Goal: Information Seeking & Learning: Learn about a topic

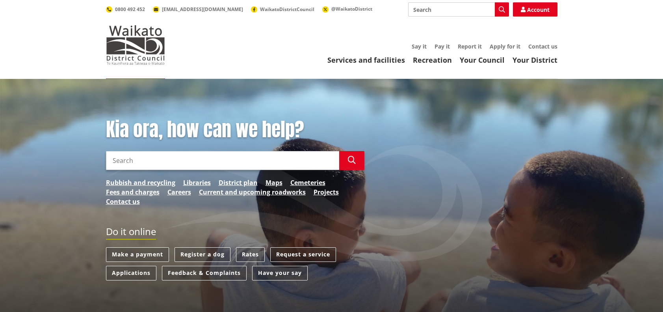
click at [417, 10] on input "Search" at bounding box center [458, 9] width 101 height 14
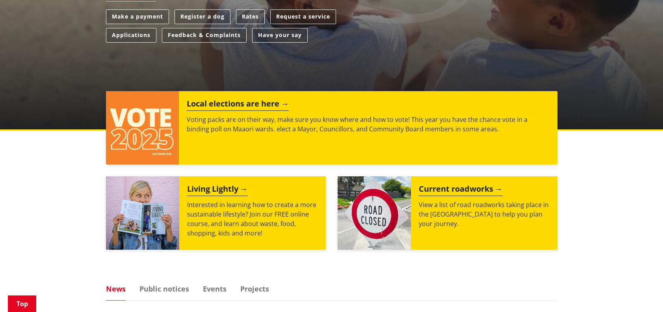
scroll to position [252, 0]
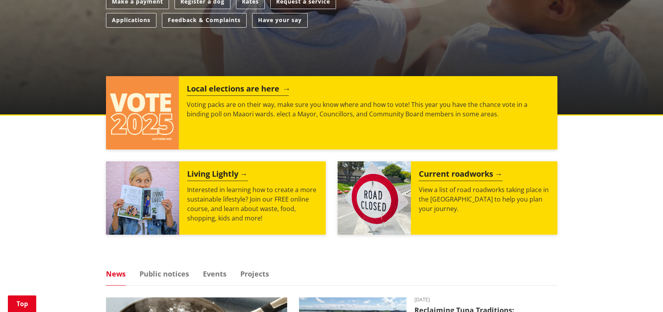
click at [245, 85] on h2 "Local elections are here" at bounding box center [238, 90] width 102 height 12
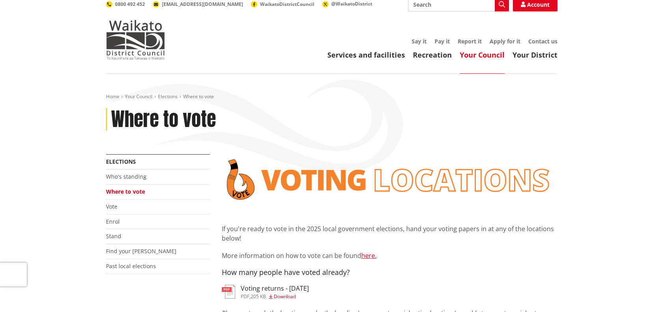
scroll to position [6, 0]
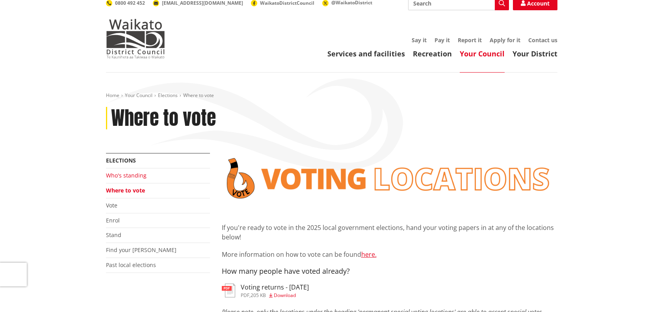
click at [138, 175] on link "Who's standing" at bounding box center [126, 174] width 41 height 7
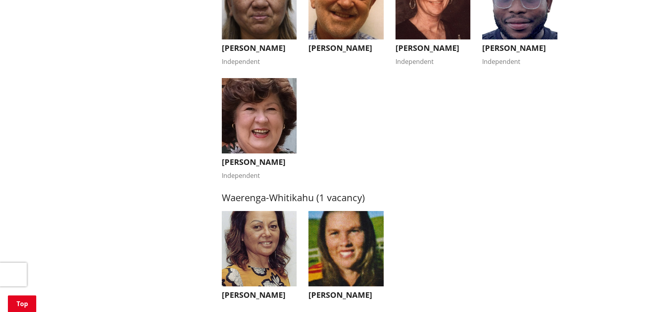
scroll to position [1472, 0]
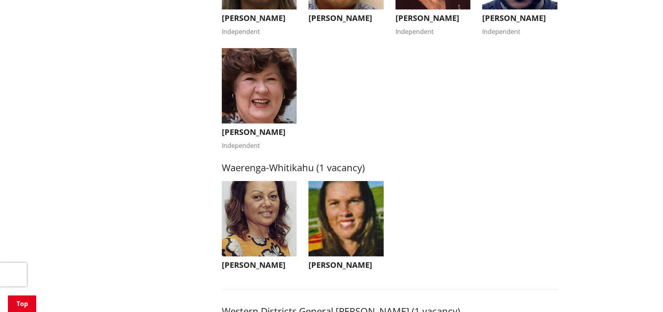
click at [334, 252] on img "button" at bounding box center [345, 218] width 75 height 75
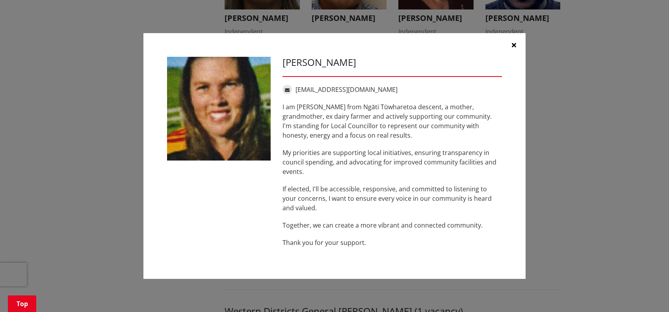
click at [514, 45] on icon "button" at bounding box center [514, 45] width 4 height 6
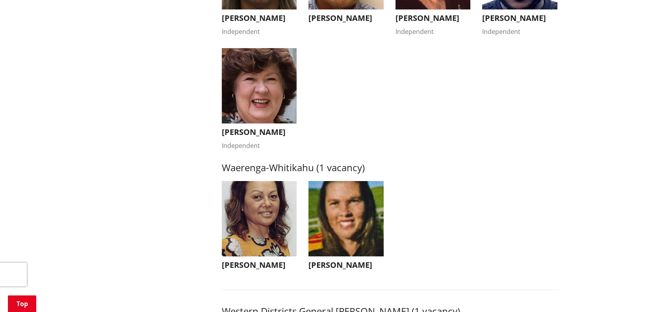
click at [286, 250] on img "button" at bounding box center [259, 218] width 75 height 75
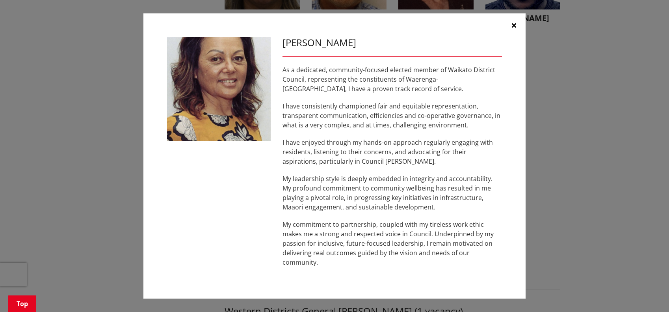
click at [513, 24] on icon "button" at bounding box center [514, 25] width 4 height 6
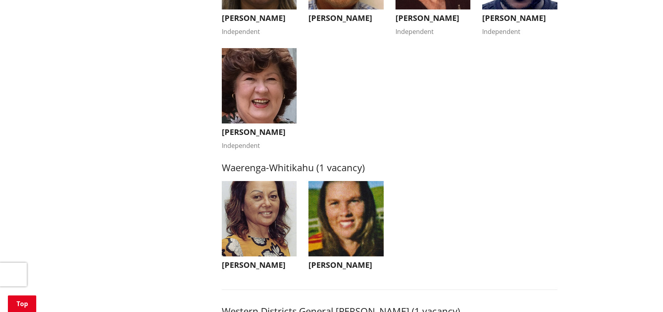
click at [265, 123] on img "button" at bounding box center [259, 85] width 75 height 75
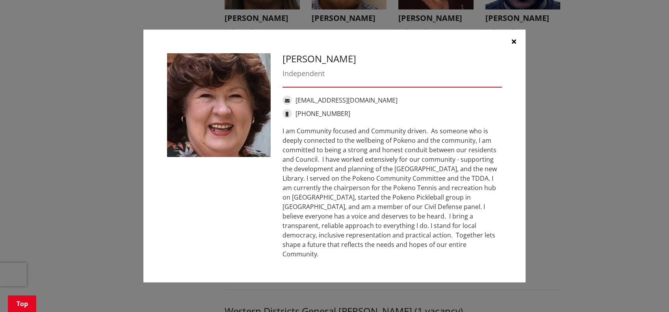
click at [514, 44] on icon "button" at bounding box center [514, 41] width 4 height 6
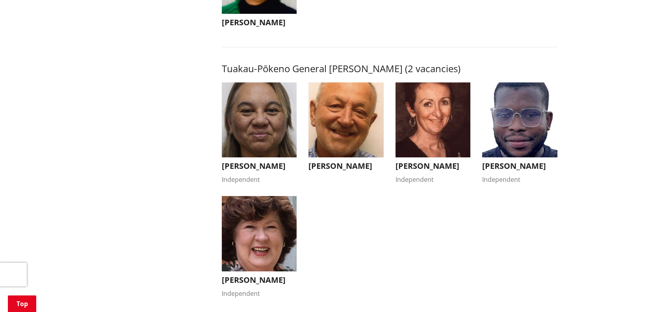
scroll to position [1320, 0]
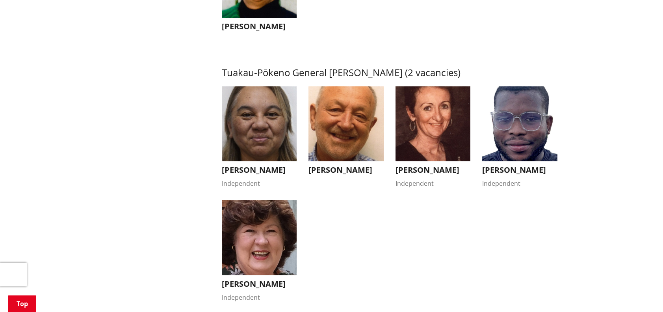
click at [524, 143] on img "button" at bounding box center [519, 123] width 75 height 75
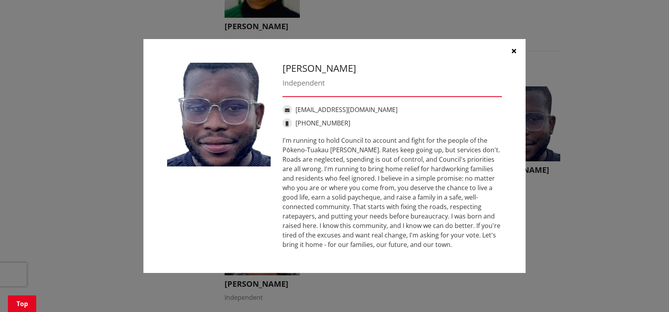
click at [515, 48] on icon "button" at bounding box center [514, 51] width 4 height 6
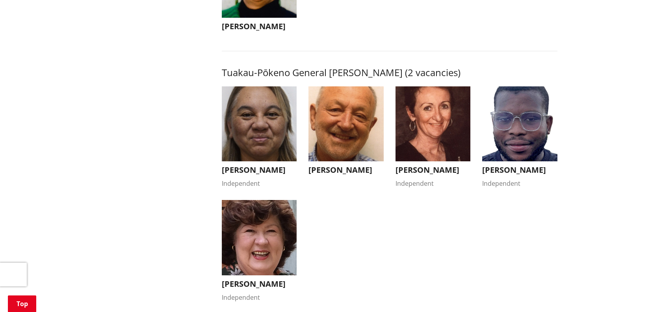
click at [428, 160] on img "button" at bounding box center [432, 123] width 75 height 75
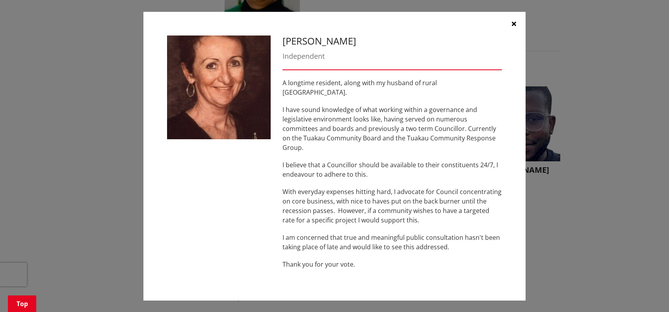
click at [511, 31] on button "button" at bounding box center [514, 24] width 24 height 24
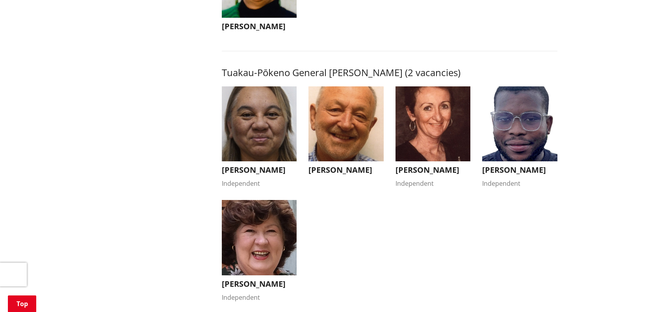
click at [353, 156] on img "button" at bounding box center [345, 123] width 75 height 75
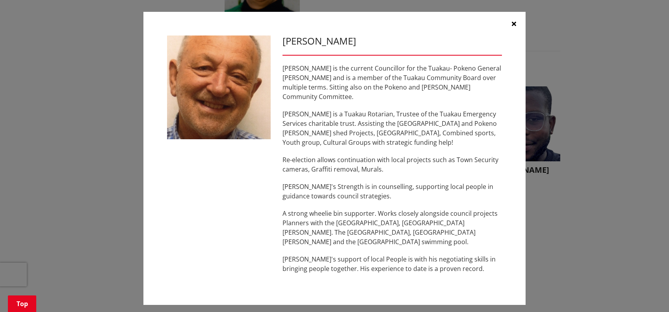
click at [514, 25] on icon "button" at bounding box center [514, 23] width 4 height 6
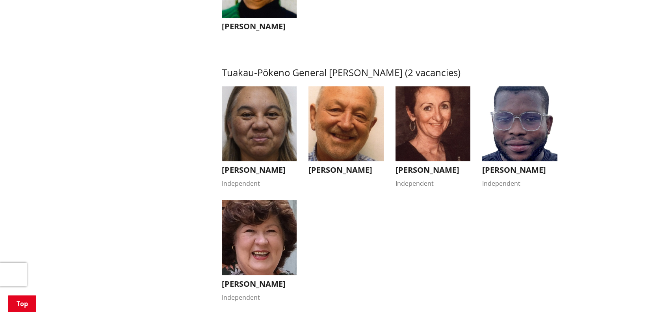
click at [276, 141] on img "button" at bounding box center [259, 123] width 75 height 75
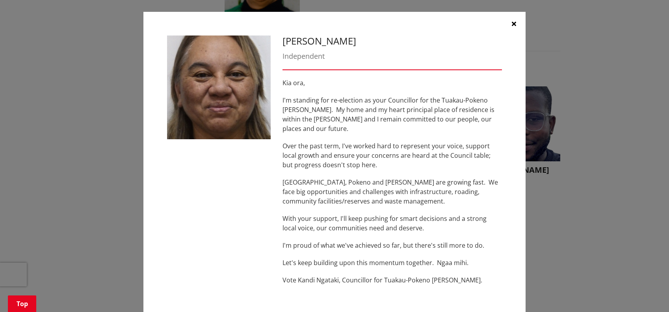
click at [510, 20] on button "button" at bounding box center [514, 24] width 24 height 24
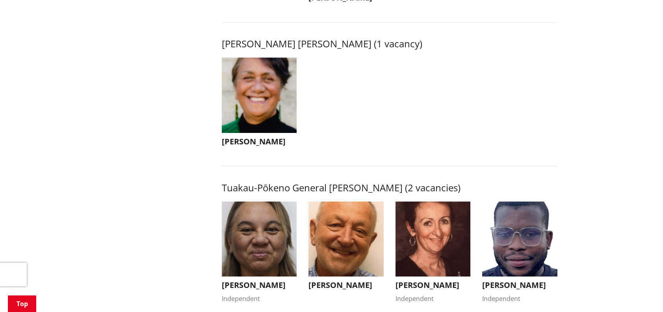
scroll to position [1171, 0]
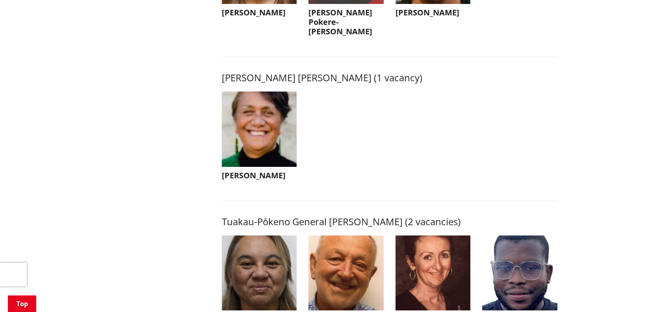
click at [265, 149] on img "button" at bounding box center [259, 128] width 75 height 75
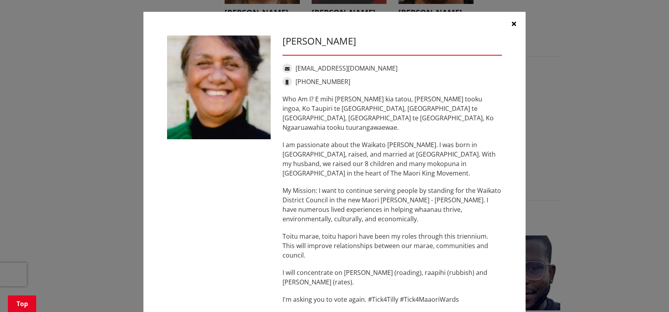
click at [512, 21] on icon "button" at bounding box center [514, 23] width 4 height 6
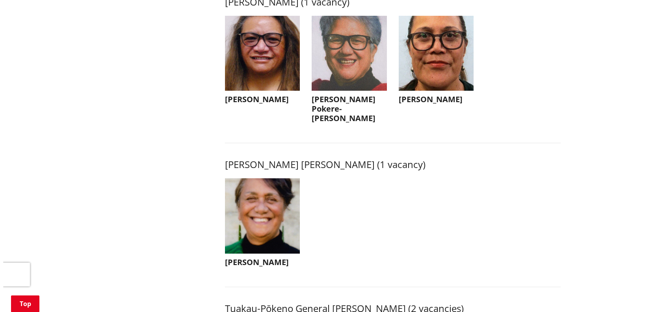
scroll to position [1053, 0]
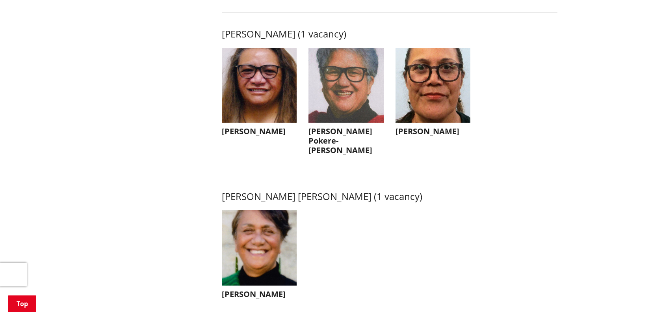
click at [426, 123] on img "button" at bounding box center [432, 85] width 75 height 75
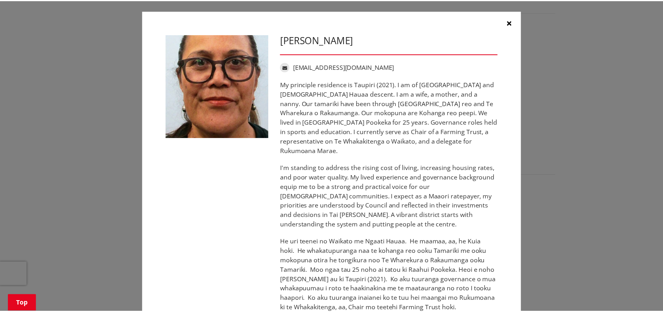
scroll to position [0, 0]
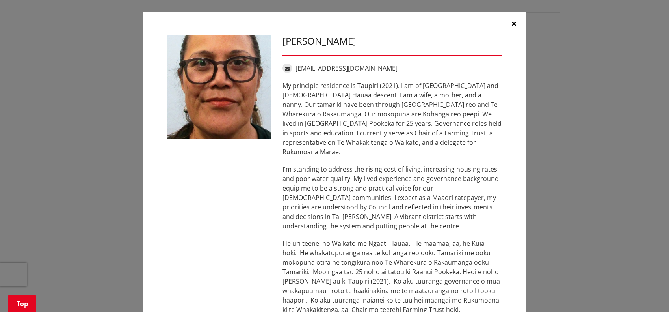
click at [512, 22] on icon "button" at bounding box center [514, 23] width 4 height 6
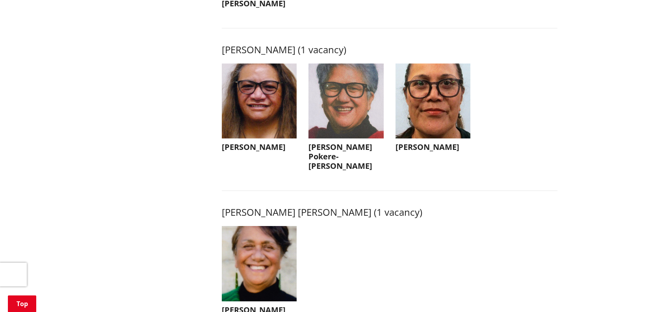
scroll to position [1037, 0]
click at [445, 127] on img "button" at bounding box center [432, 101] width 75 height 75
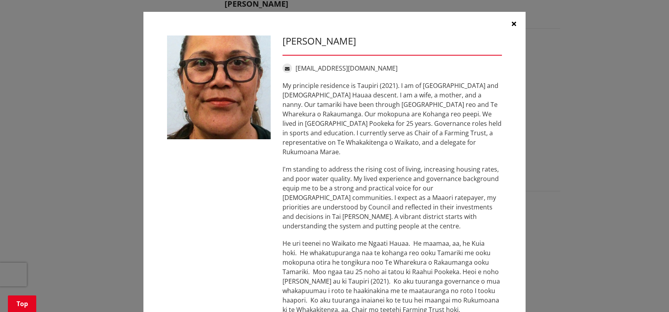
click at [508, 20] on button "button" at bounding box center [514, 24] width 24 height 24
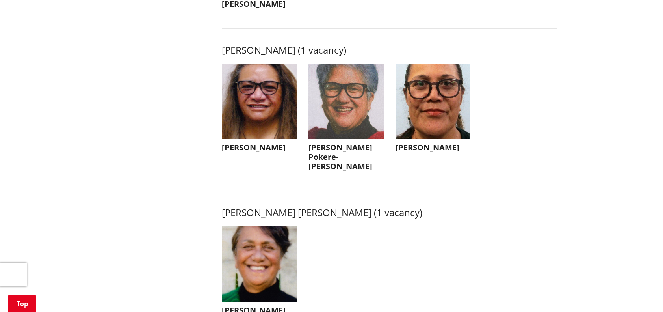
click at [369, 119] on img "button" at bounding box center [345, 101] width 75 height 75
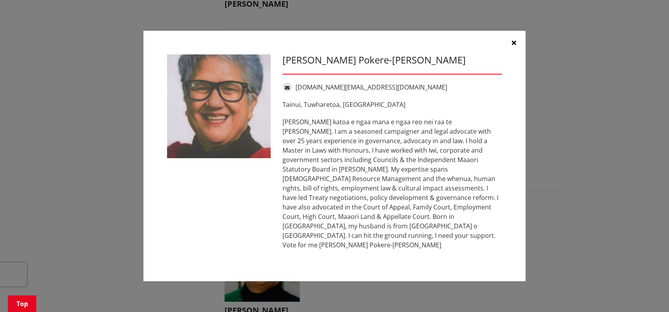
click at [512, 46] on icon "button" at bounding box center [514, 42] width 4 height 6
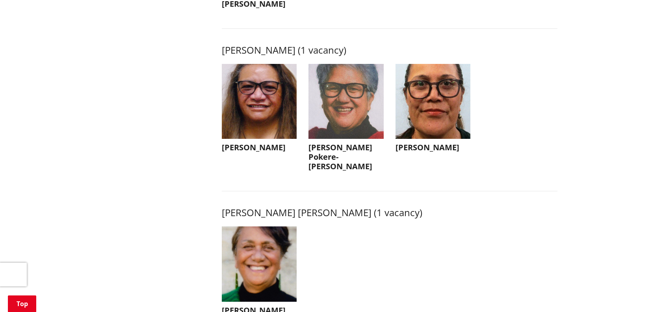
click at [260, 139] on img "button" at bounding box center [259, 101] width 75 height 75
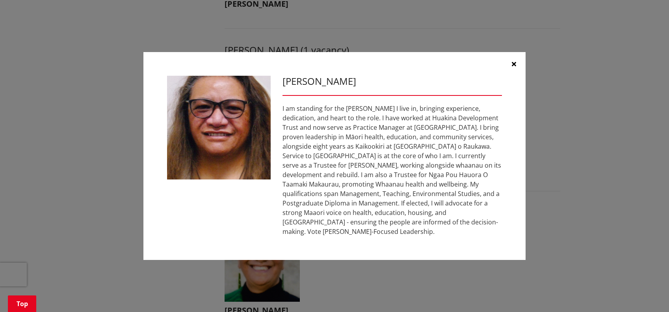
click at [514, 63] on icon "button" at bounding box center [514, 64] width 4 height 6
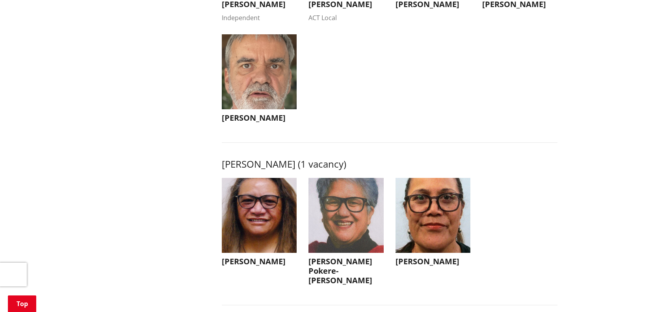
scroll to position [866, 0]
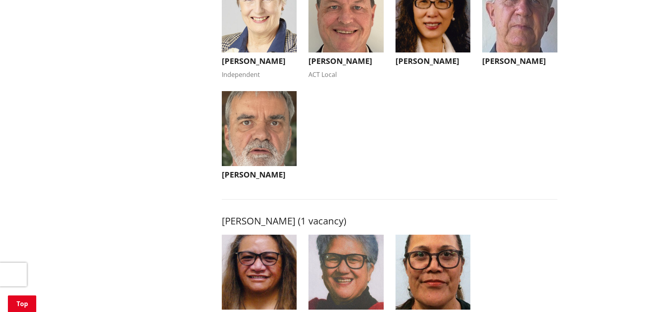
click at [266, 166] on img "button" at bounding box center [259, 128] width 75 height 75
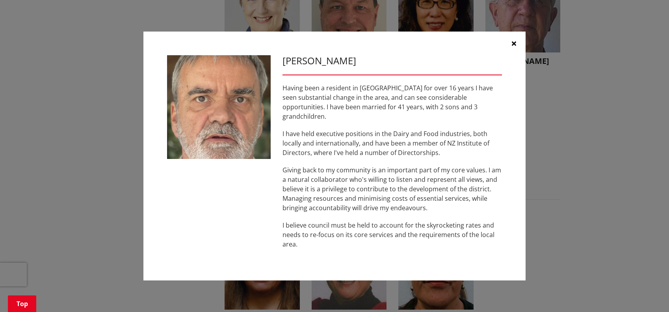
click at [513, 43] on button "button" at bounding box center [514, 44] width 24 height 24
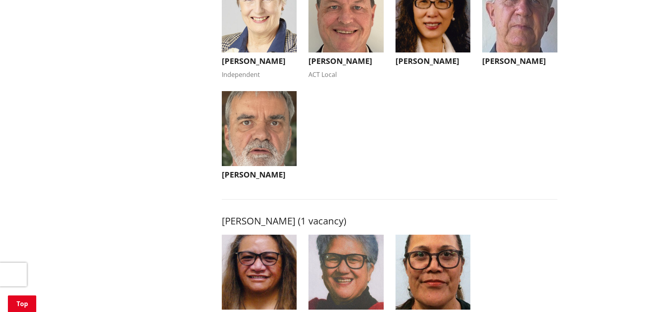
click at [355, 52] on img "button" at bounding box center [345, 14] width 75 height 75
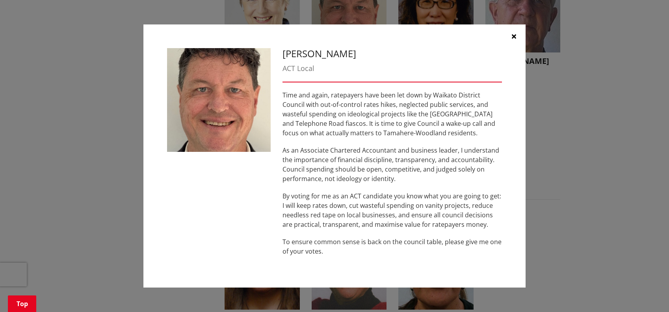
click at [514, 36] on icon "button" at bounding box center [514, 36] width 4 height 6
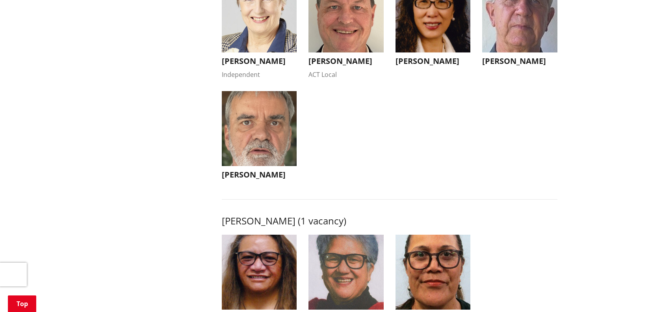
click at [514, 36] on img "button" at bounding box center [519, 14] width 75 height 75
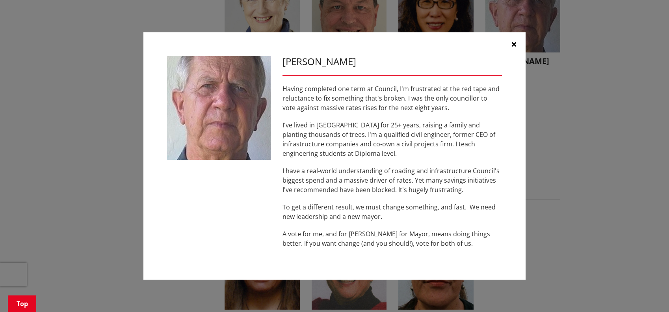
click at [514, 45] on icon "button" at bounding box center [514, 44] width 4 height 6
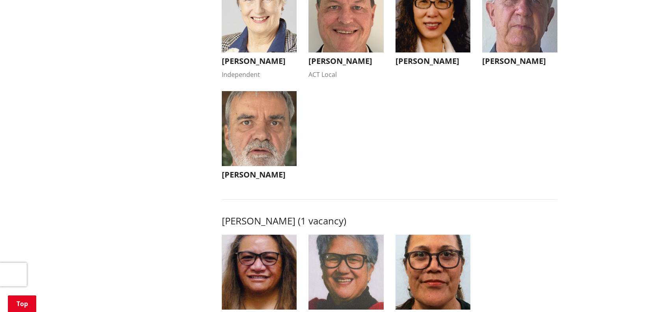
click at [434, 45] on img "button" at bounding box center [432, 14] width 75 height 75
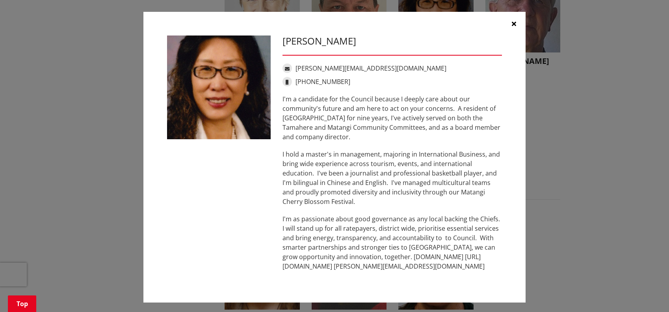
click at [512, 22] on icon "button" at bounding box center [514, 23] width 4 height 6
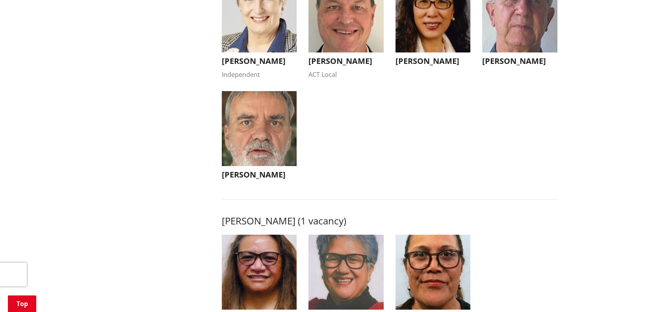
click at [266, 34] on img "button" at bounding box center [259, 14] width 75 height 75
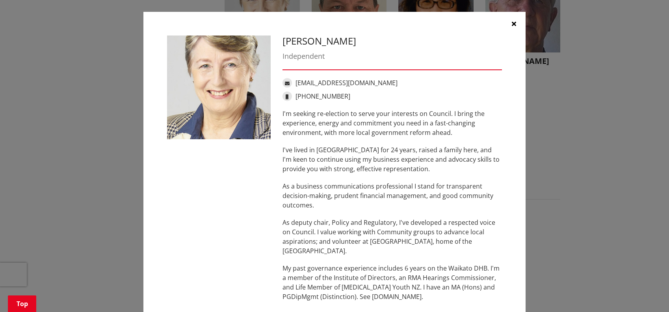
click at [513, 23] on button "button" at bounding box center [514, 24] width 24 height 24
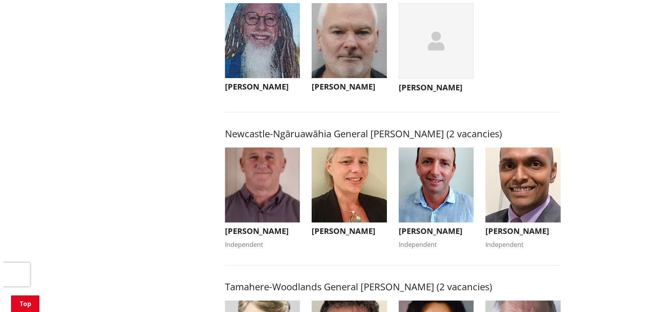
scroll to position [534, 0]
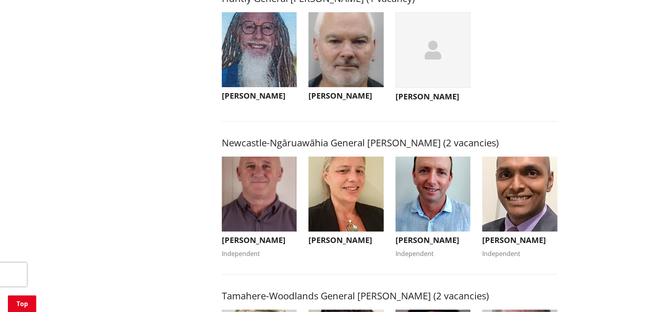
click at [284, 232] on img "button" at bounding box center [259, 193] width 75 height 75
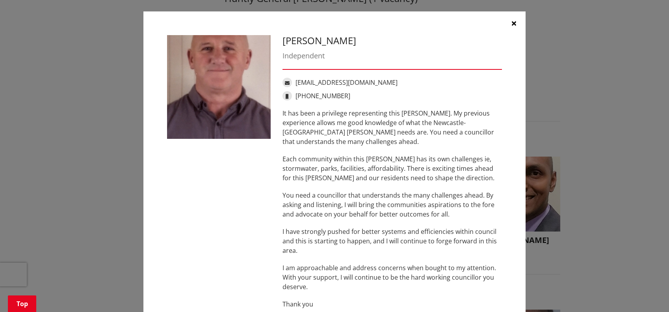
scroll to position [0, 0]
click at [512, 23] on icon "button" at bounding box center [514, 23] width 4 height 6
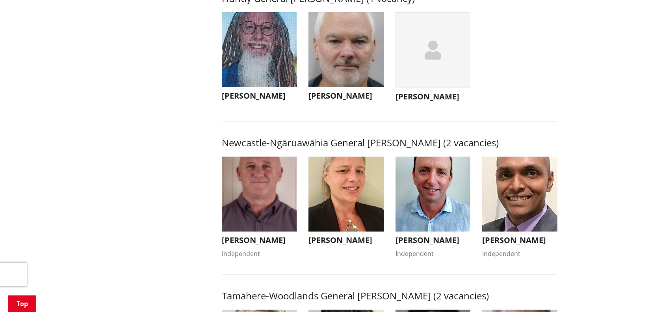
click at [332, 202] on img "button" at bounding box center [345, 193] width 75 height 75
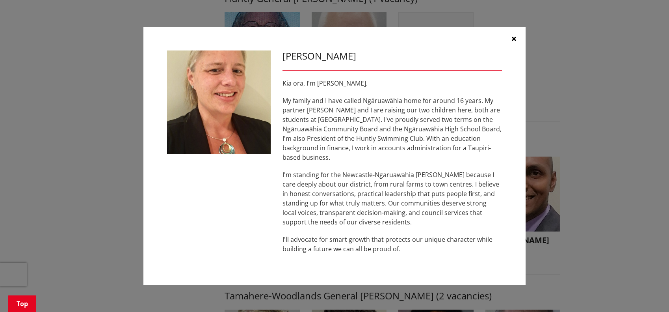
click at [512, 42] on icon "button" at bounding box center [514, 38] width 4 height 6
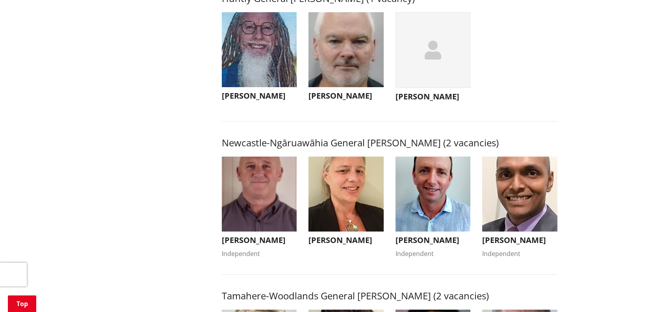
click at [423, 232] on img "button" at bounding box center [432, 193] width 75 height 75
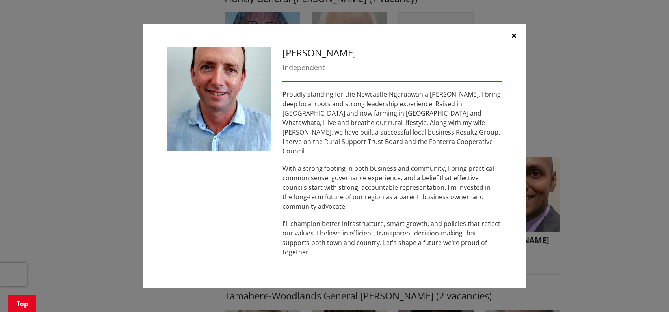
click at [515, 39] on icon "button" at bounding box center [514, 35] width 4 height 6
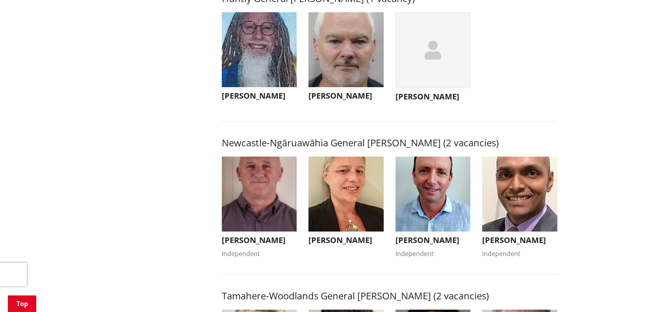
click at [528, 200] on img "button" at bounding box center [519, 193] width 75 height 75
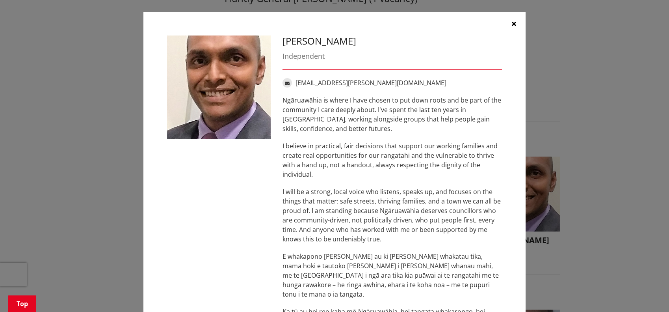
click at [512, 23] on icon "button" at bounding box center [514, 23] width 4 height 6
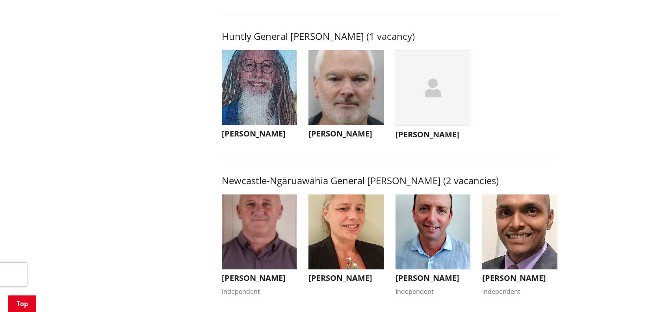
scroll to position [482, 0]
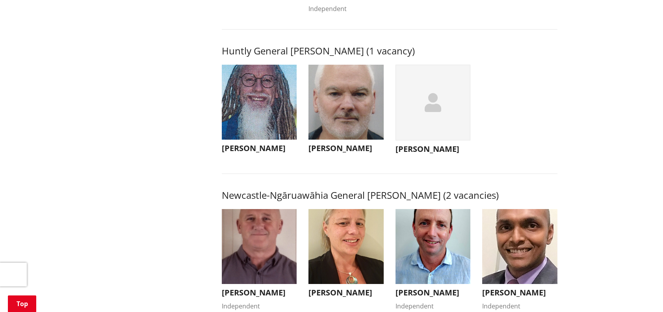
click at [339, 132] on img "button" at bounding box center [345, 102] width 75 height 75
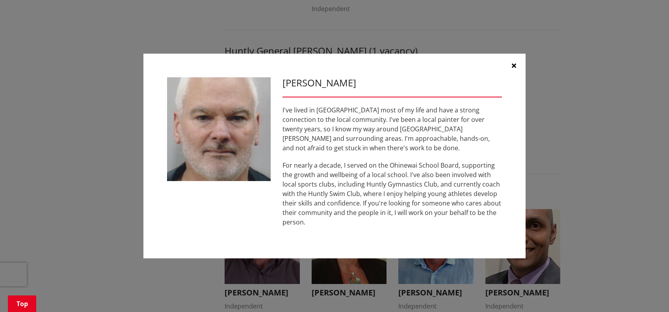
click at [513, 69] on icon "button" at bounding box center [514, 65] width 4 height 6
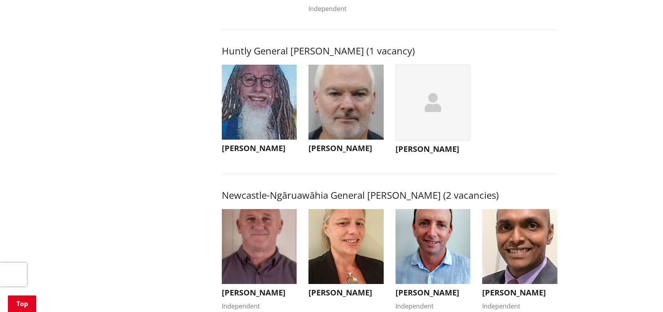
click at [444, 141] on div "button" at bounding box center [432, 103] width 75 height 76
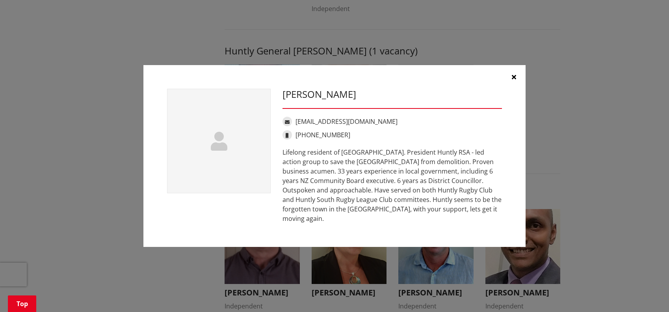
click at [512, 80] on icon "button" at bounding box center [514, 77] width 4 height 6
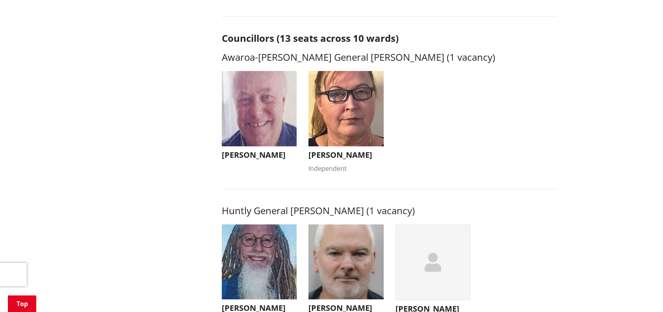
scroll to position [320, 0]
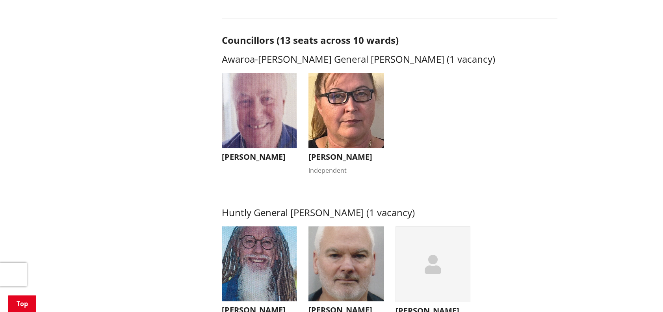
click at [283, 130] on img "button" at bounding box center [259, 110] width 75 height 75
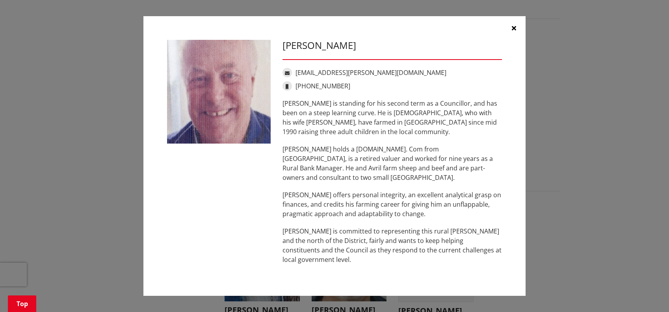
click at [512, 31] on icon "button" at bounding box center [514, 28] width 4 height 6
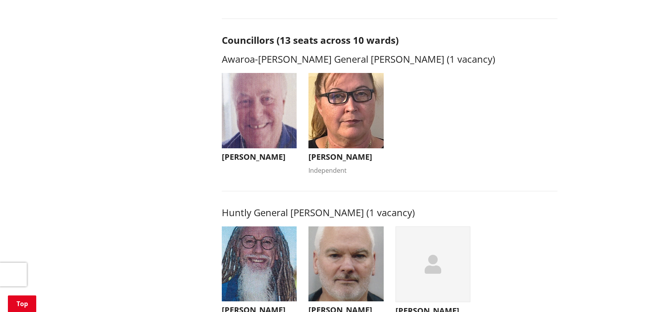
click at [321, 130] on img "button" at bounding box center [345, 110] width 75 height 75
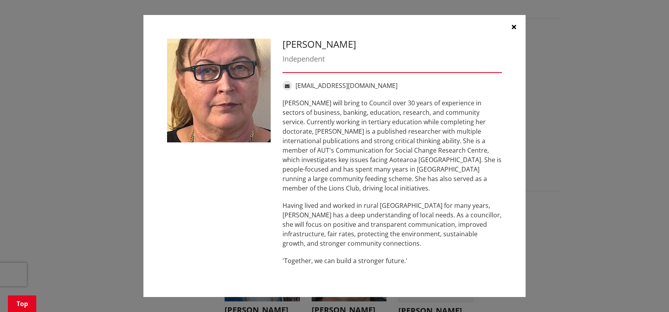
click at [515, 30] on icon "button" at bounding box center [514, 27] width 4 height 6
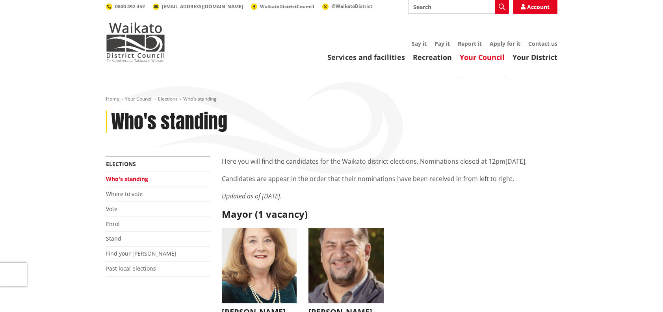
scroll to position [0, 0]
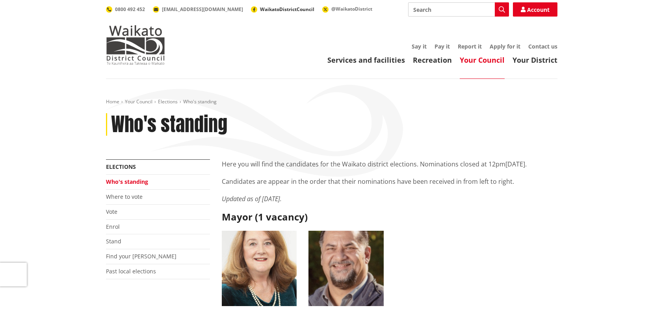
click at [263, 6] on span "WaikatoDistrictCouncil" at bounding box center [287, 9] width 54 height 7
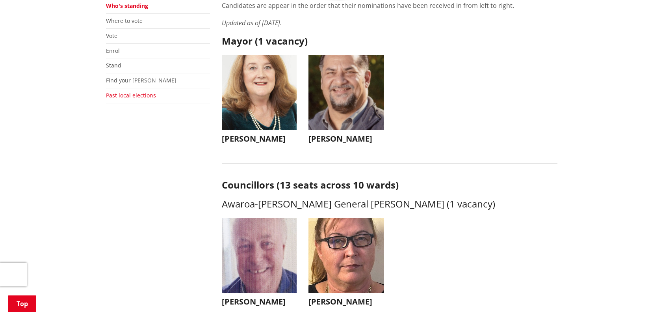
scroll to position [182, 0]
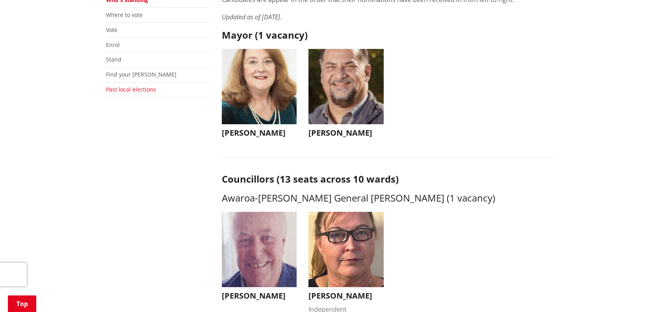
click at [138, 89] on link "Past local elections" at bounding box center [131, 88] width 50 height 7
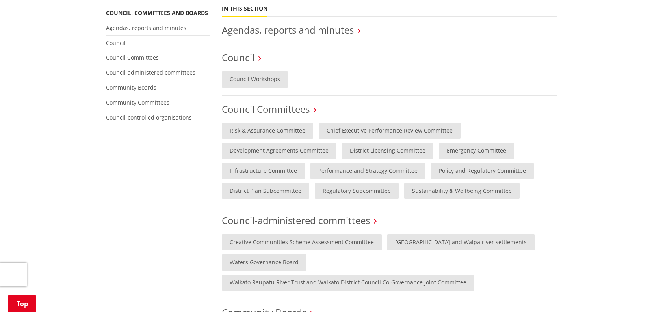
scroll to position [185, 0]
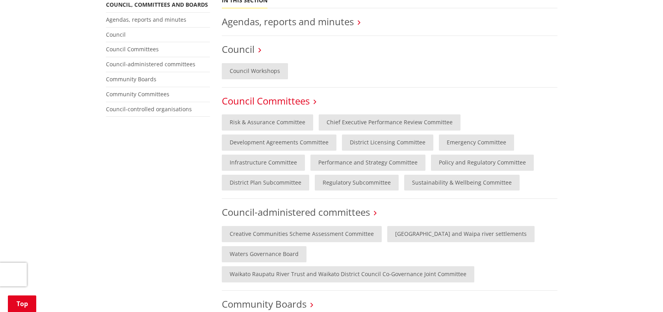
click at [308, 100] on link "Council Committees" at bounding box center [266, 100] width 88 height 13
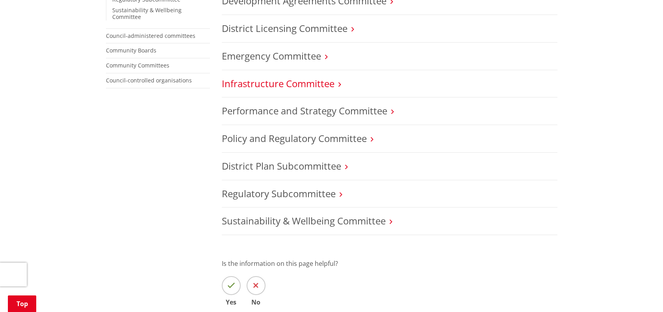
scroll to position [243, 0]
